Goal: Task Accomplishment & Management: Manage account settings

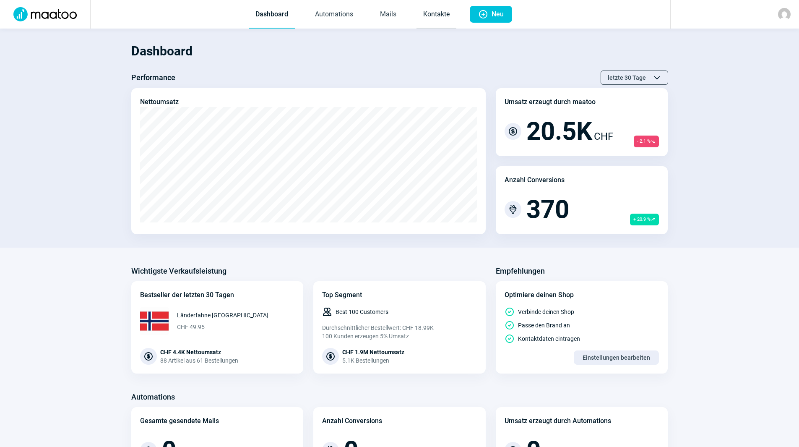
click at [443, 18] on link "Kontakte" at bounding box center [436, 15] width 40 height 28
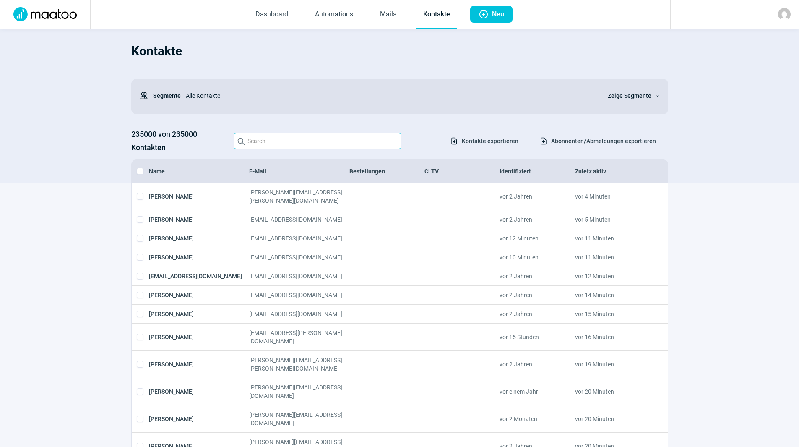
click at [304, 137] on input "Search icon" at bounding box center [318, 141] width 168 height 16
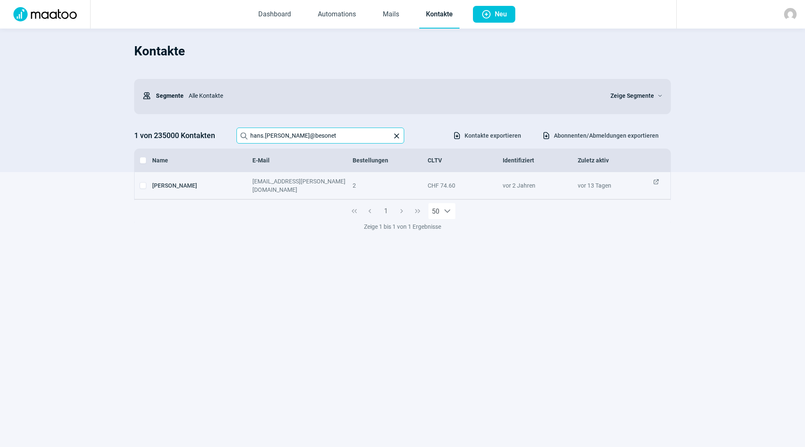
type input "hans.[PERSON_NAME]@besonet"
click at [655, 180] on span "ExternalLink icon" at bounding box center [656, 185] width 7 height 17
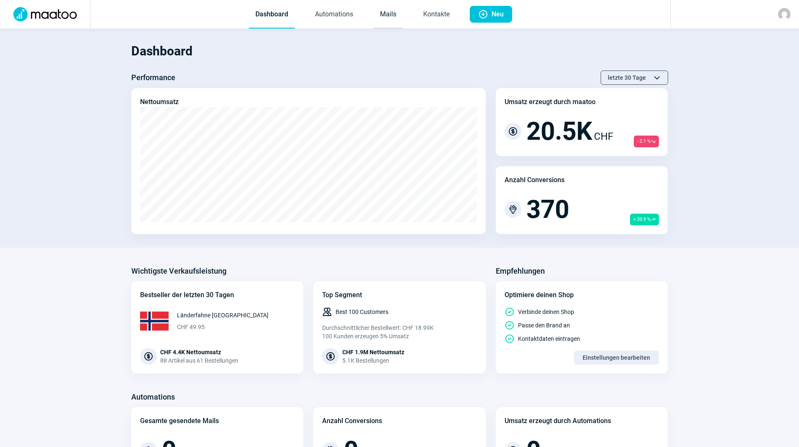
click at [398, 15] on link "Mails" at bounding box center [388, 15] width 30 height 28
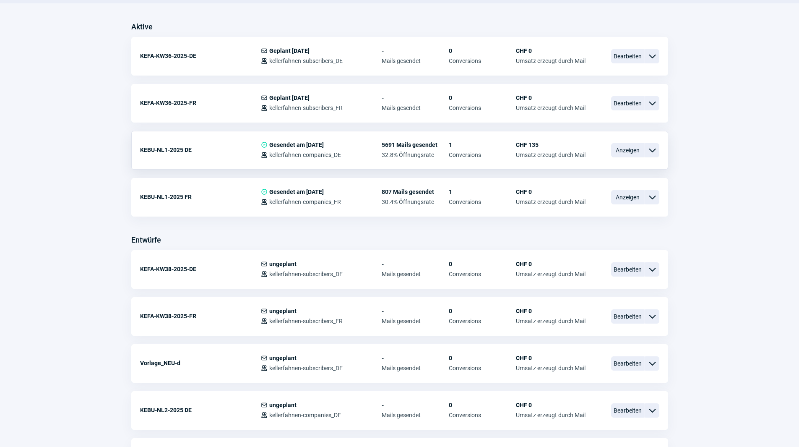
scroll to position [210, 0]
click at [649, 197] on span "ChevronDown icon" at bounding box center [652, 197] width 10 height 10
click at [442, 203] on span "30.4% Öffnungsrate" at bounding box center [415, 201] width 67 height 7
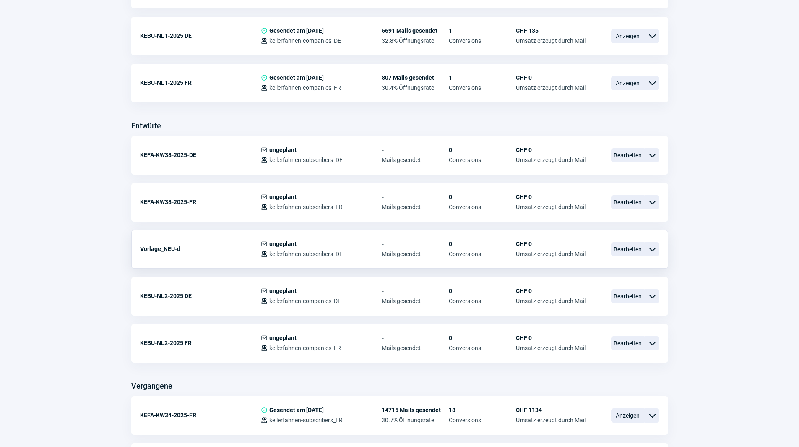
scroll to position [336, 0]
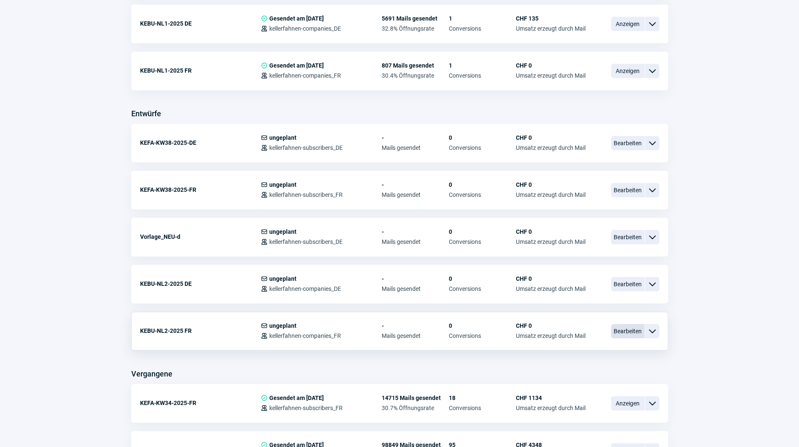
click at [627, 331] on span "Bearbeiten" at bounding box center [628, 331] width 34 height 14
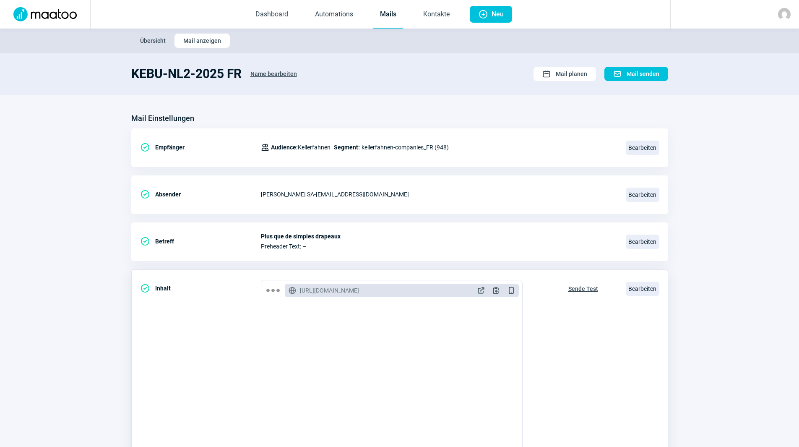
scroll to position [168, 0]
click at [638, 289] on span "Bearbeiten" at bounding box center [643, 288] width 34 height 14
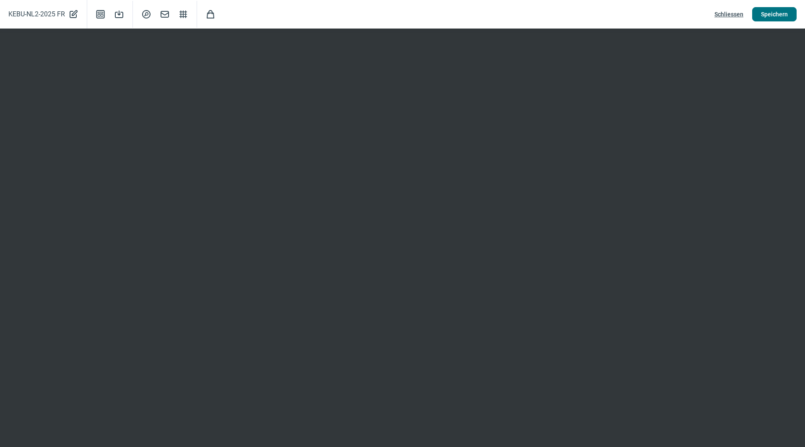
click at [776, 18] on span "Speichern" at bounding box center [774, 14] width 27 height 13
click at [765, 11] on span "Speichern" at bounding box center [774, 14] width 27 height 13
click at [770, 10] on span "Speichern" at bounding box center [774, 14] width 27 height 13
click at [725, 10] on span "Schliessen" at bounding box center [729, 14] width 29 height 13
